Goal: Task Accomplishment & Management: Use online tool/utility

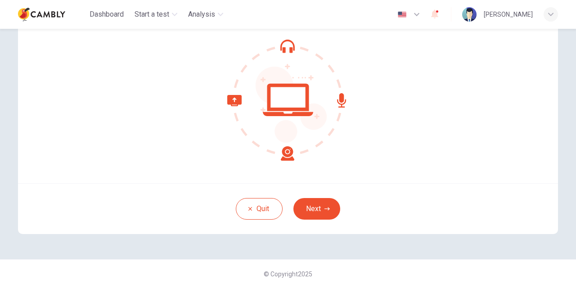
scroll to position [87, 0]
click at [327, 203] on button "Next" at bounding box center [316, 208] width 47 height 22
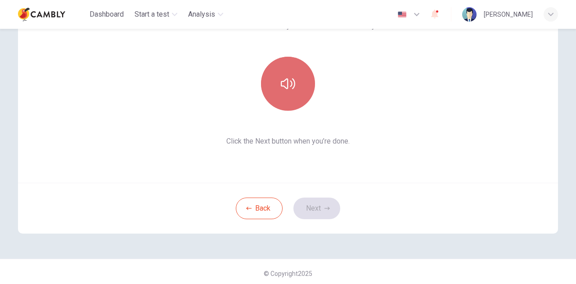
click at [292, 62] on button "button" at bounding box center [288, 84] width 54 height 54
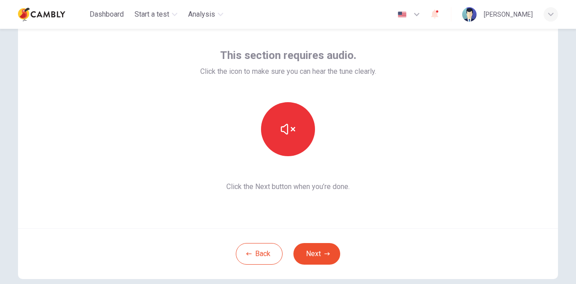
scroll to position [40, 0]
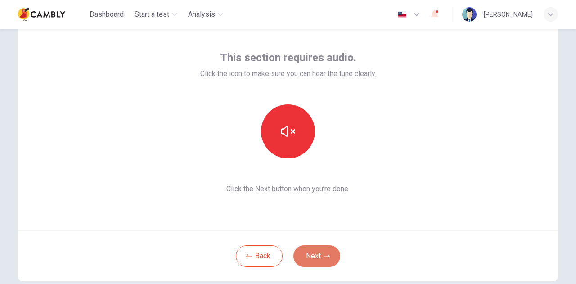
click at [327, 260] on button "Next" at bounding box center [316, 256] width 47 height 22
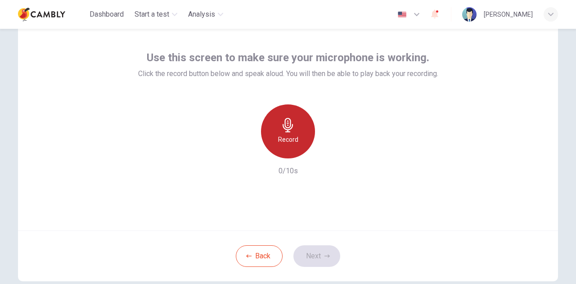
click at [277, 130] on div "Record" at bounding box center [288, 131] width 54 height 54
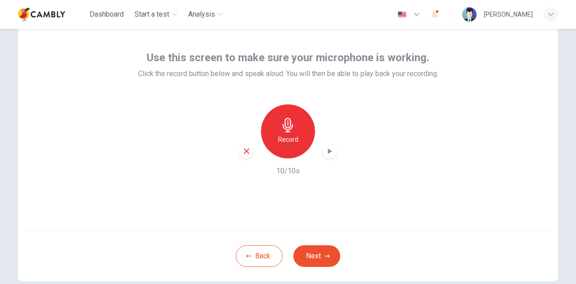
click at [328, 151] on icon "button" at bounding box center [330, 150] width 4 height 5
click at [312, 256] on button "Next" at bounding box center [316, 256] width 47 height 22
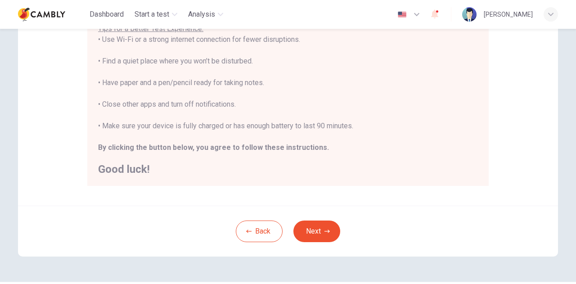
scroll to position [190, 0]
click at [327, 234] on button "Next" at bounding box center [316, 231] width 47 height 22
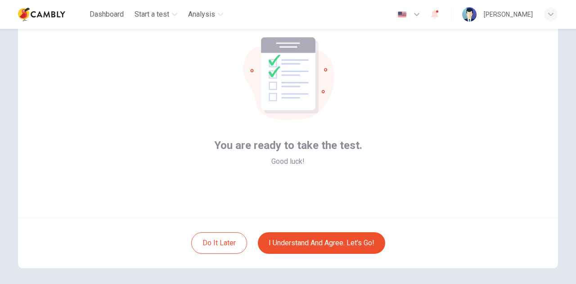
scroll to position [52, 0]
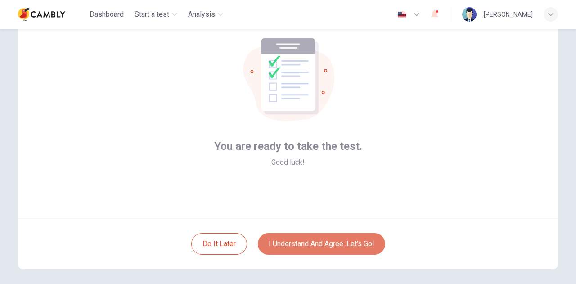
click at [292, 249] on button "I understand and agree. Let’s go!" at bounding box center [321, 244] width 127 height 22
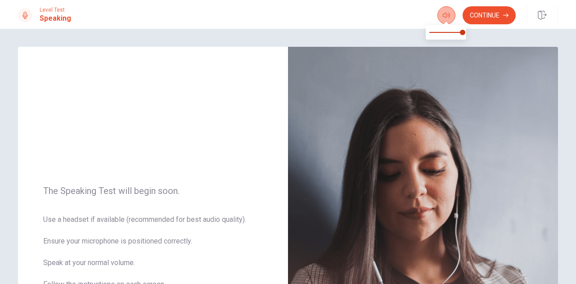
click at [444, 10] on button "button" at bounding box center [446, 15] width 18 height 18
click at [465, 34] on span at bounding box center [462, 32] width 5 height 5
click at [492, 19] on button "Continue" at bounding box center [488, 15] width 53 height 18
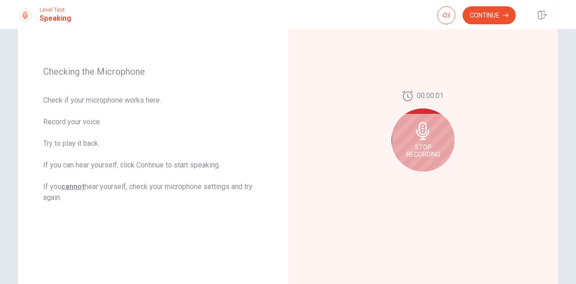
scroll to position [109, 0]
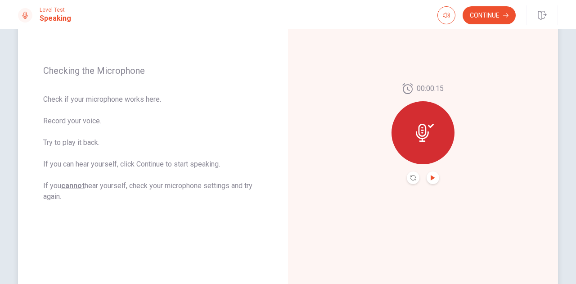
click at [431, 179] on icon "Play Audio" at bounding box center [433, 177] width 4 height 5
click at [431, 179] on icon "Pause Audio" at bounding box center [433, 177] width 4 height 5
click at [431, 179] on icon "Play Audio" at bounding box center [433, 177] width 4 height 5
click at [491, 17] on button "Continue" at bounding box center [488, 15] width 53 height 18
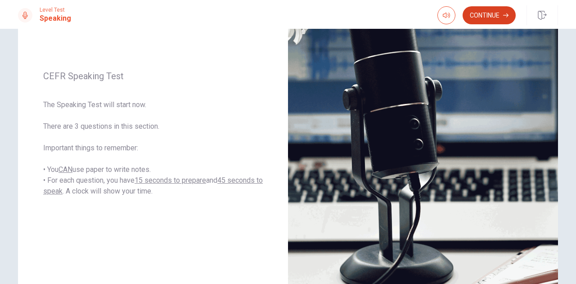
click at [491, 15] on button "Continue" at bounding box center [488, 15] width 53 height 18
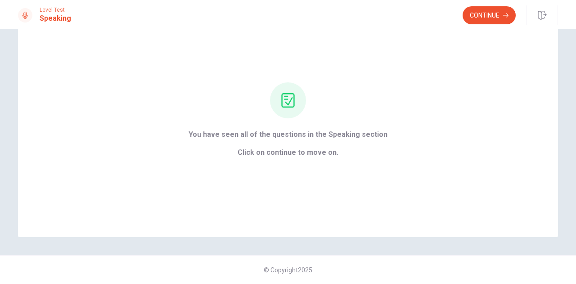
scroll to position [43, 0]
click at [484, 22] on button "Continue" at bounding box center [488, 15] width 53 height 18
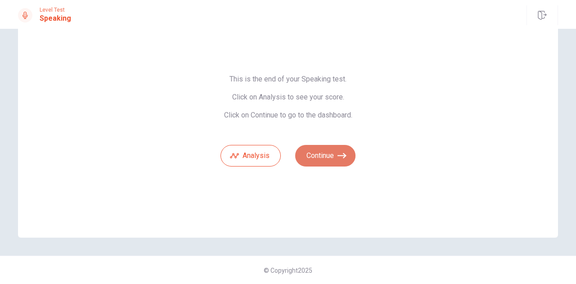
click at [325, 154] on button "Continue" at bounding box center [325, 156] width 60 height 22
